Goal: Task Accomplishment & Management: Use online tool/utility

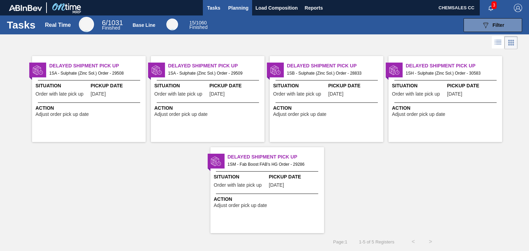
click at [231, 10] on span "Planning" at bounding box center [238, 8] width 20 height 8
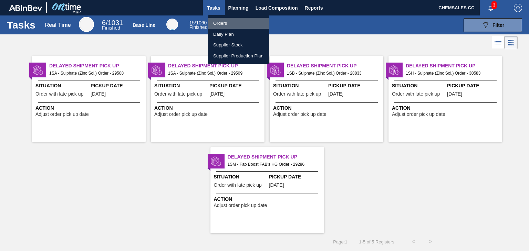
click at [222, 24] on li "Orders" at bounding box center [238, 23] width 61 height 11
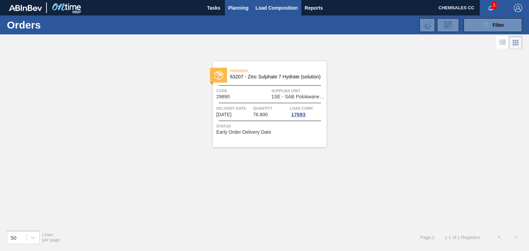
click at [263, 8] on span "Load Composition" at bounding box center [276, 8] width 42 height 8
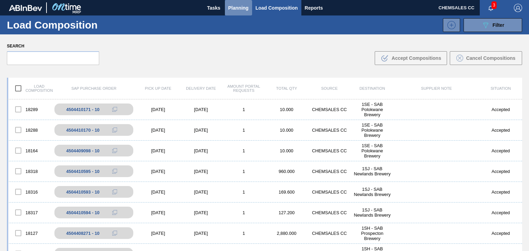
click at [235, 11] on span "Planning" at bounding box center [238, 8] width 20 height 8
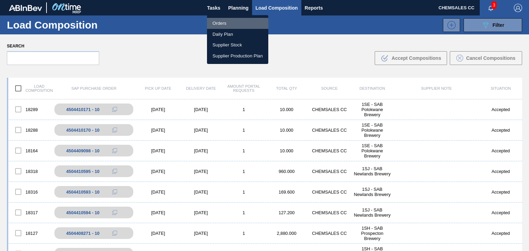
click at [225, 24] on li "Orders" at bounding box center [237, 23] width 61 height 11
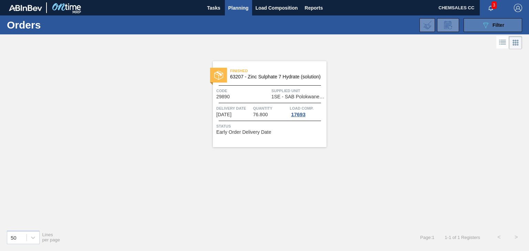
click at [488, 29] on icon "089F7B8B-B2A5-4AFE-B5C0-19BA573D28AC" at bounding box center [485, 25] width 8 height 8
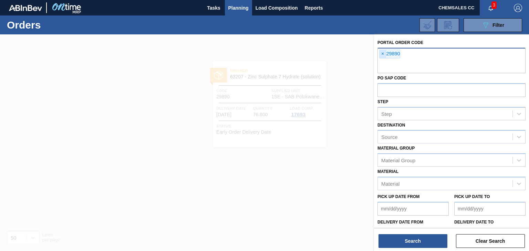
click at [382, 54] on span "×" at bounding box center [382, 54] width 7 height 8
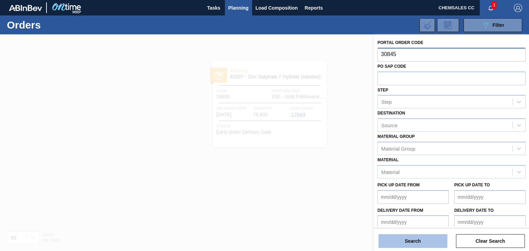
type input "30845"
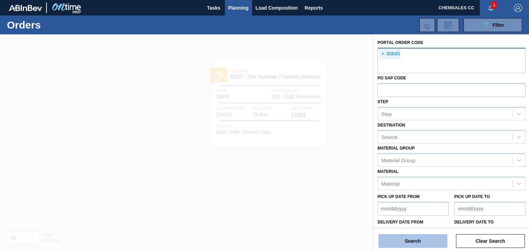
click at [401, 238] on button "Search" at bounding box center [412, 241] width 69 height 14
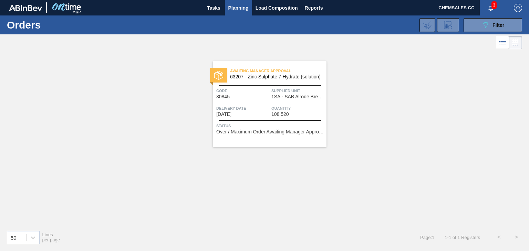
click at [253, 65] on div "Awaiting Manager Approval 63207 - Zinc Sulphate 7 Hydrate (solution) Code 30845…" at bounding box center [270, 104] width 114 height 86
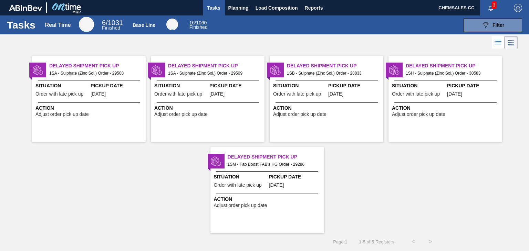
click at [418, 86] on span "Situation" at bounding box center [418, 85] width 53 height 7
click at [258, 8] on span "Load Composition" at bounding box center [276, 8] width 42 height 8
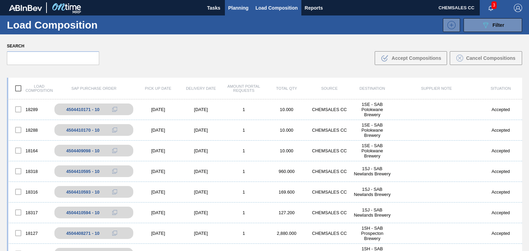
click at [234, 6] on span "Planning" at bounding box center [238, 8] width 20 height 8
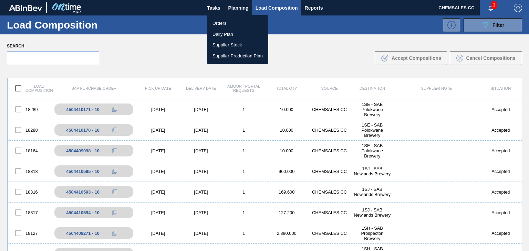
click at [225, 21] on li "Orders" at bounding box center [237, 23] width 61 height 11
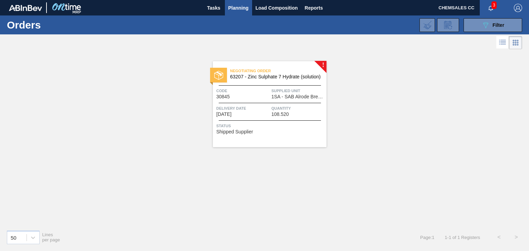
click at [283, 101] on div "Negotiating Order 63207 - Zinc Sulphate 7 Hydrate (solution) Code 30845 Supplie…" at bounding box center [270, 104] width 114 height 86
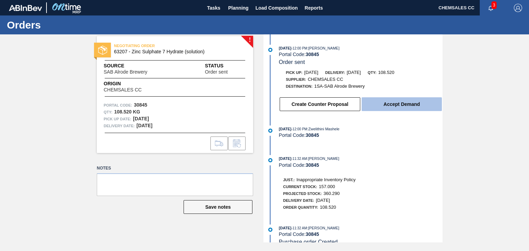
click at [391, 104] on button "Accept Demand" at bounding box center [401, 104] width 80 height 14
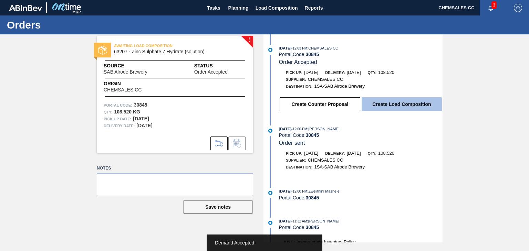
click at [402, 105] on button "Create Load Composition" at bounding box center [401, 104] width 80 height 14
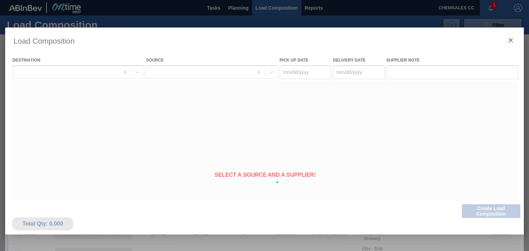
type Date "[DATE]"
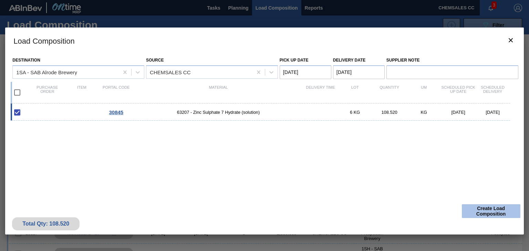
click at [486, 211] on button "Create Load Composition" at bounding box center [491, 211] width 59 height 14
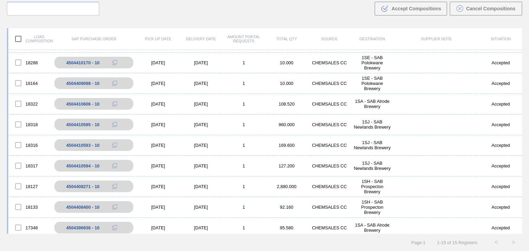
scroll to position [16, 0]
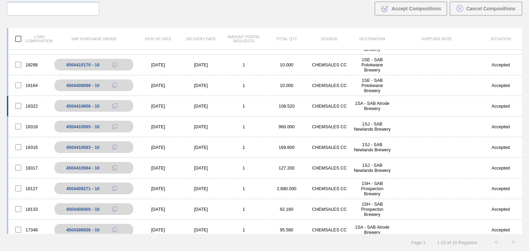
click at [264, 109] on div "18322 4504410606 - 10 08/25/2025 08/26/2025 1 108.520 CHEMSALES CC 1SA - SAB Al…" at bounding box center [264, 106] width 515 height 21
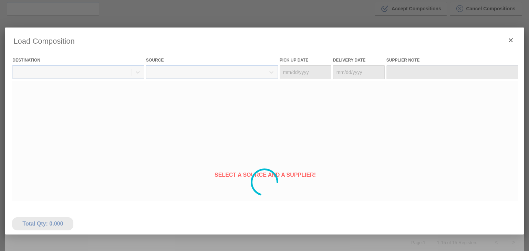
type Date "[DATE]"
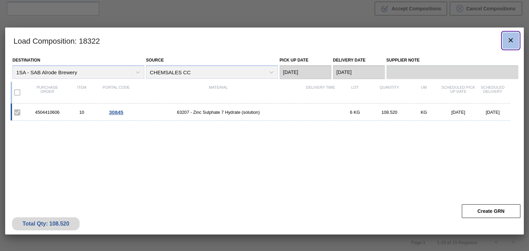
click at [508, 38] on icon "botão de ícone" at bounding box center [510, 40] width 8 height 8
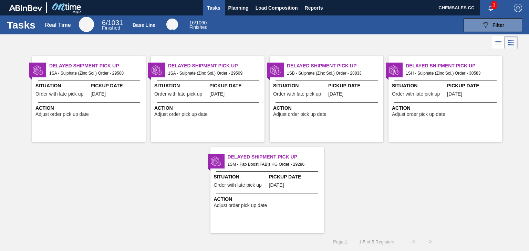
click at [409, 76] on span "1SH - Sulphate (Zinc Sol.) Order - 30583" at bounding box center [450, 74] width 91 height 8
click at [237, 10] on span "Planning" at bounding box center [238, 8] width 20 height 8
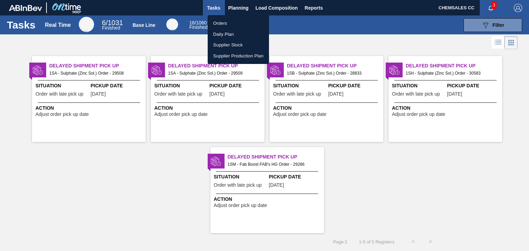
click at [266, 10] on div at bounding box center [264, 125] width 529 height 251
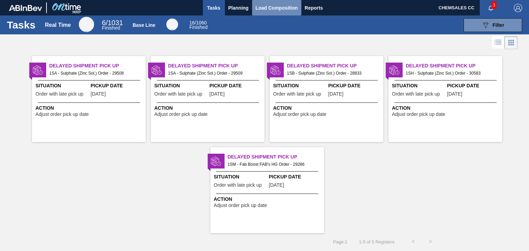
click at [266, 10] on span "Load Composition" at bounding box center [276, 8] width 42 height 8
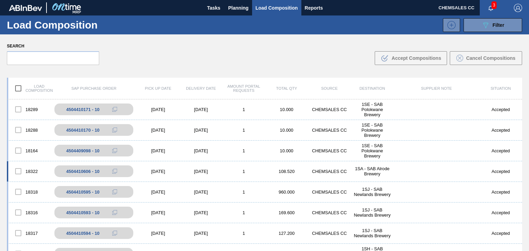
click at [201, 172] on div "[DATE]" at bounding box center [200, 171] width 43 height 5
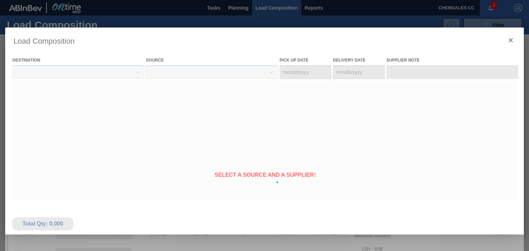
type Date "[DATE]"
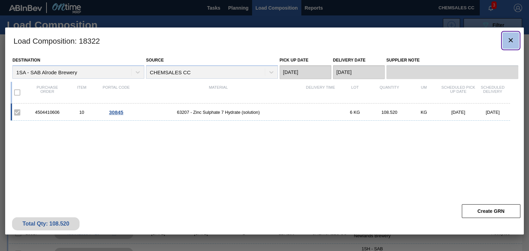
click at [508, 38] on icon "botão de ícone" at bounding box center [510, 40] width 8 height 8
